Goal: Information Seeking & Learning: Learn about a topic

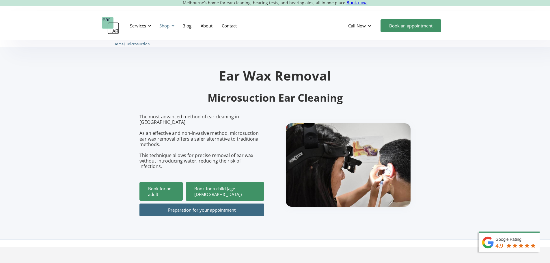
click at [168, 25] on div "Shop" at bounding box center [164, 26] width 10 height 6
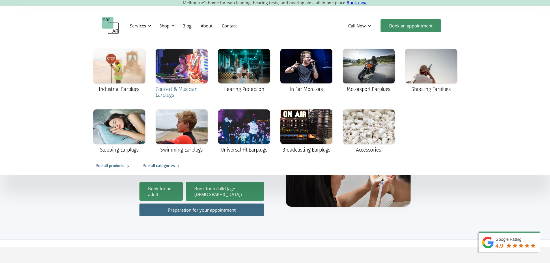
click at [185, 71] on div at bounding box center [182, 66] width 52 height 35
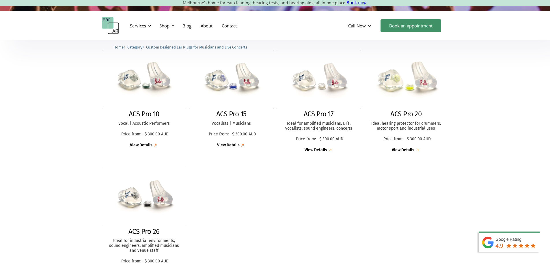
scroll to position [144, 0]
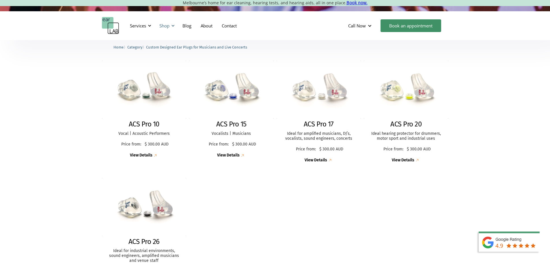
click at [171, 23] on div "Shop" at bounding box center [166, 25] width 21 height 17
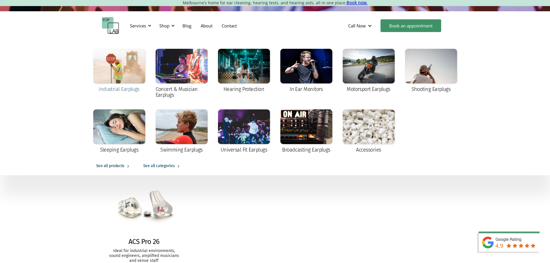
click at [137, 69] on div at bounding box center [119, 66] width 52 height 35
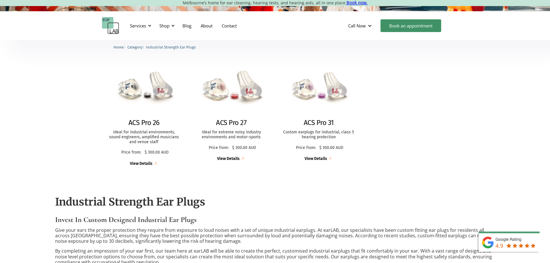
scroll to position [144, 0]
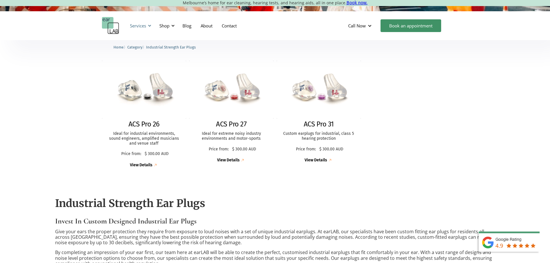
click at [130, 25] on div "Services" at bounding box center [138, 26] width 16 height 6
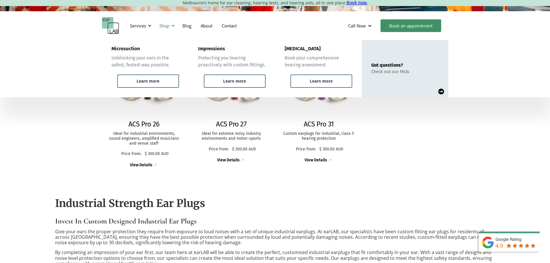
click at [163, 24] on div "Shop" at bounding box center [164, 26] width 10 height 6
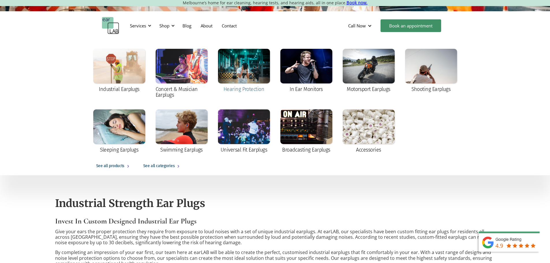
click at [236, 68] on div at bounding box center [244, 66] width 52 height 35
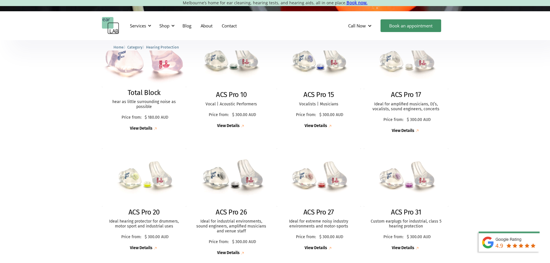
scroll to position [173, 0]
click at [232, 185] on img at bounding box center [231, 178] width 93 height 64
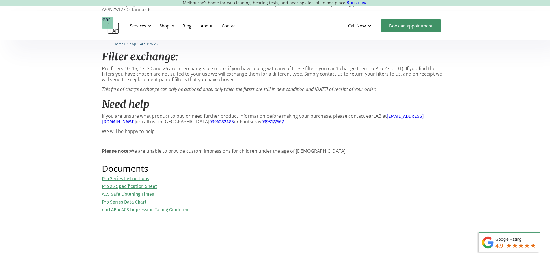
scroll to position [578, 0]
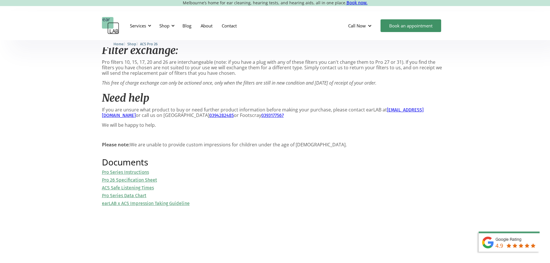
click at [146, 179] on div "Pro Series Instructions Pro 26 Specification Sheet ACS Safe Listening Times Pro…" at bounding box center [275, 188] width 347 height 37
click at [147, 180] on link "Pro 26 Specification Sheet" at bounding box center [129, 179] width 55 height 5
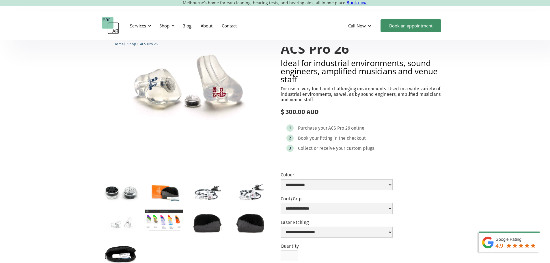
scroll to position [29, 0]
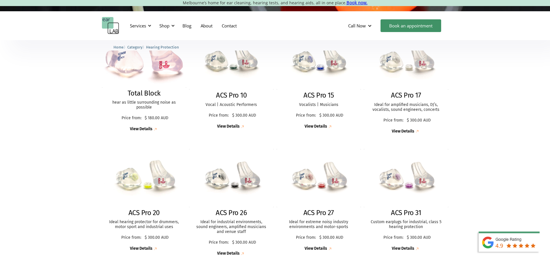
click at [146, 186] on img at bounding box center [144, 178] width 93 height 64
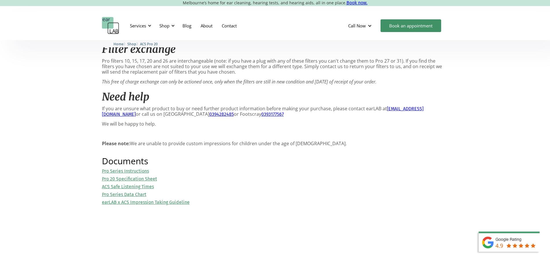
scroll to position [578, 0]
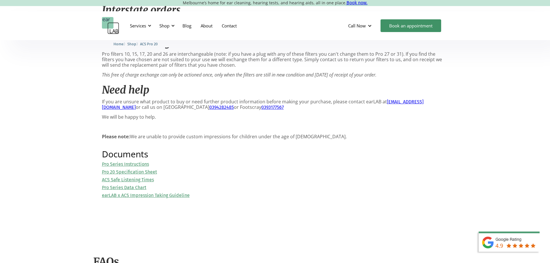
click at [146, 175] on link "Pro 20 Specification Sheet" at bounding box center [129, 171] width 55 height 5
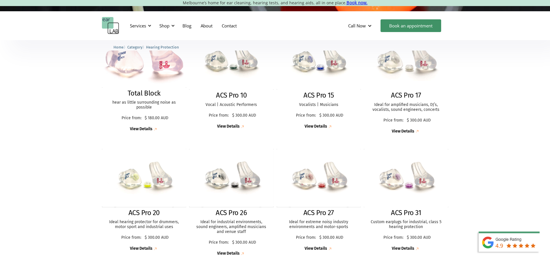
click at [412, 98] on h2 "ACS Pro 17" at bounding box center [406, 95] width 30 height 8
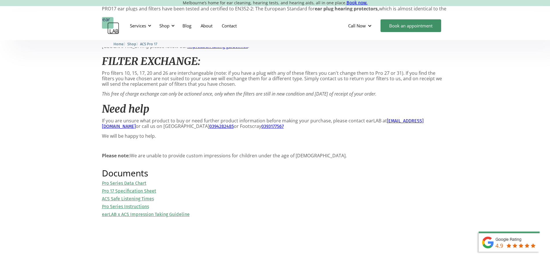
scroll to position [606, 0]
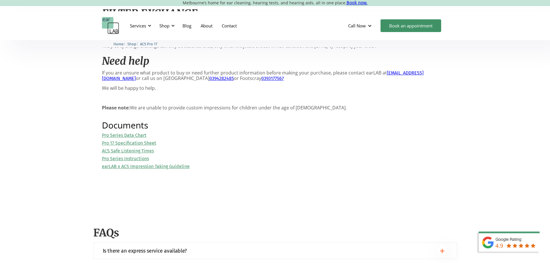
click at [127, 146] on link "Pro 17 Specification Sheet" at bounding box center [129, 142] width 54 height 5
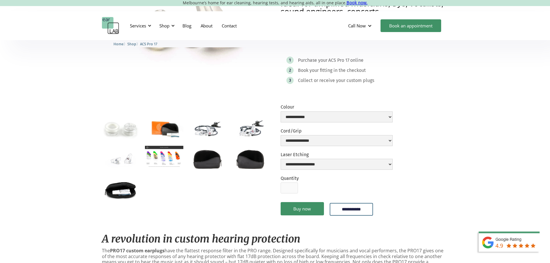
scroll to position [86, 0]
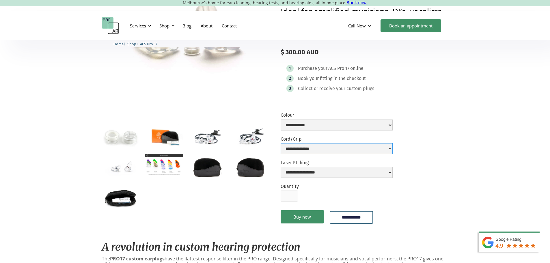
click at [295, 154] on select "**********" at bounding box center [337, 148] width 112 height 11
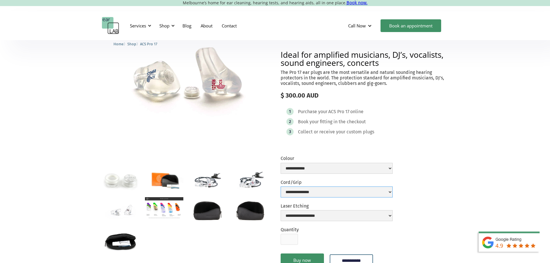
scroll to position [29, 0]
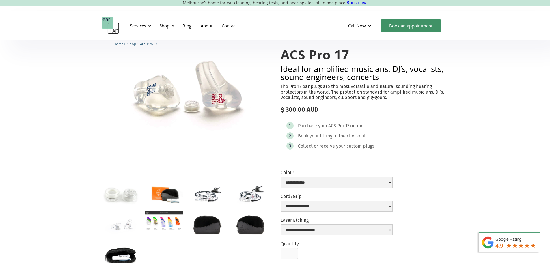
click at [173, 232] on img "open lightbox" at bounding box center [164, 222] width 38 height 22
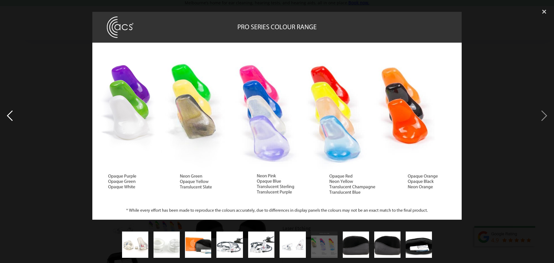
click at [19, 168] on div "previous image" at bounding box center [10, 115] width 20 height 221
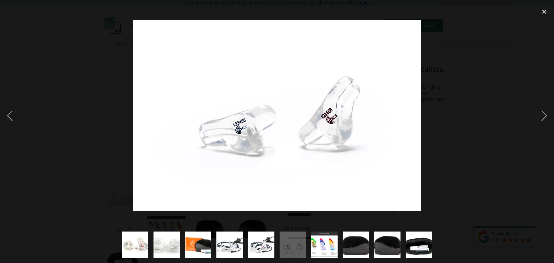
drag, startPoint x: 46, startPoint y: 32, endPoint x: 51, endPoint y: 28, distance: 6.2
click at [47, 31] on div at bounding box center [277, 115] width 554 height 221
